Goal: Task Accomplishment & Management: Manage account settings

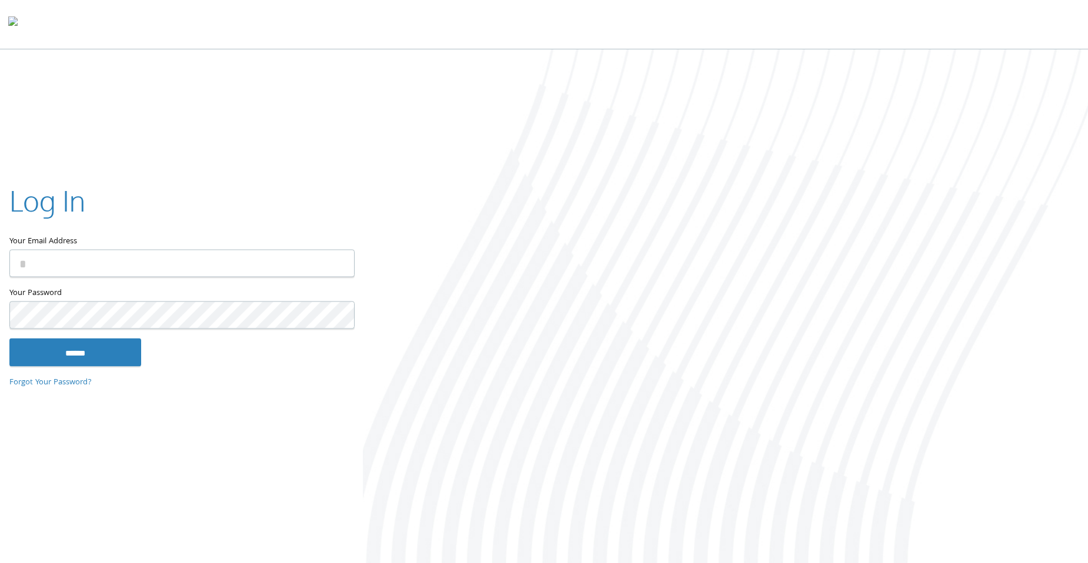
click at [71, 264] on input "Your Email Address" at bounding box center [181, 264] width 345 height 28
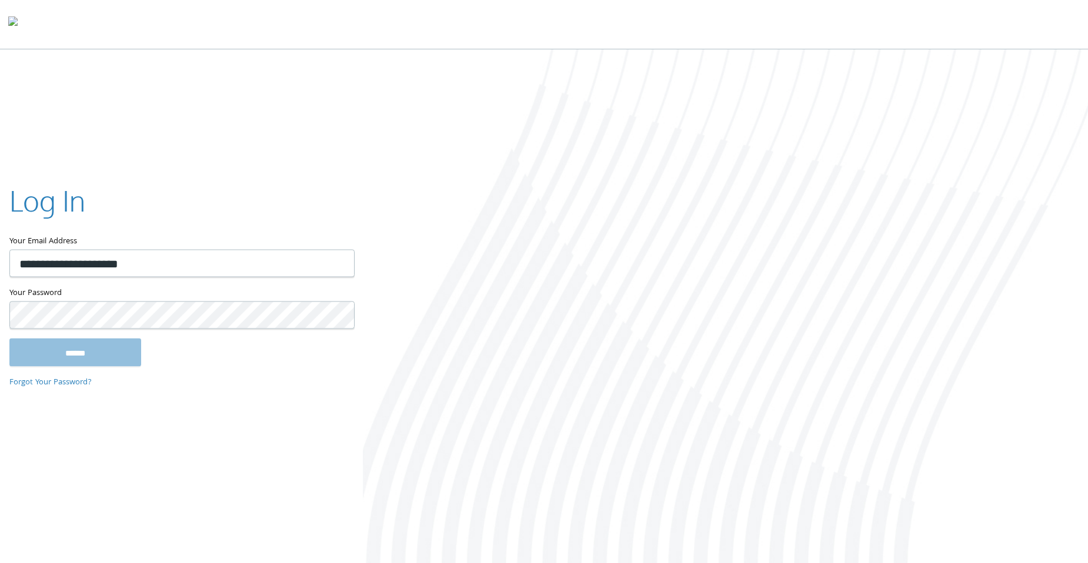
type input "**********"
click at [9, 339] on input "******" at bounding box center [75, 353] width 132 height 28
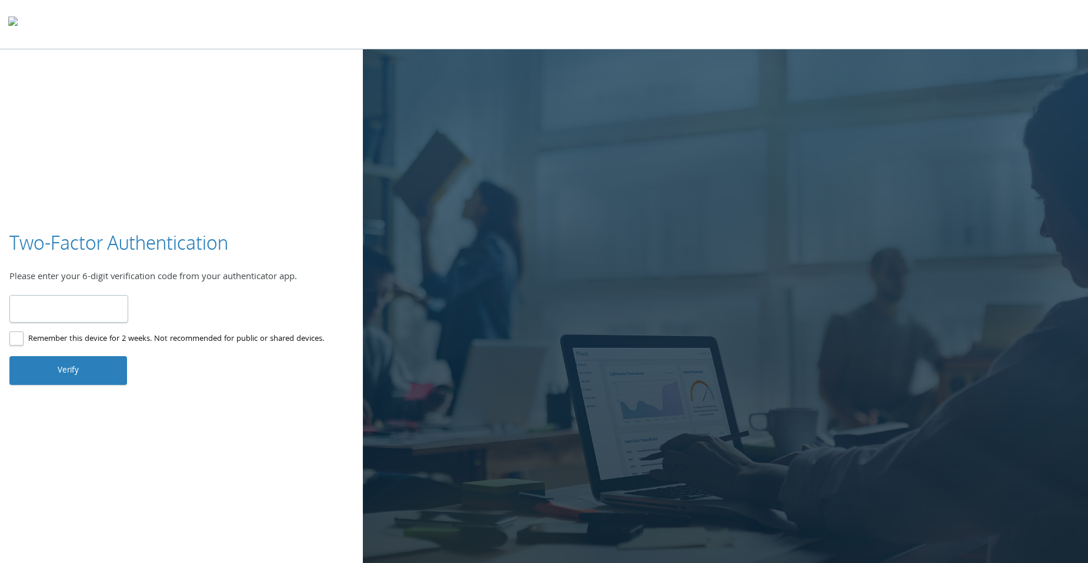
type input "******"
